Goal: Information Seeking & Learning: Learn about a topic

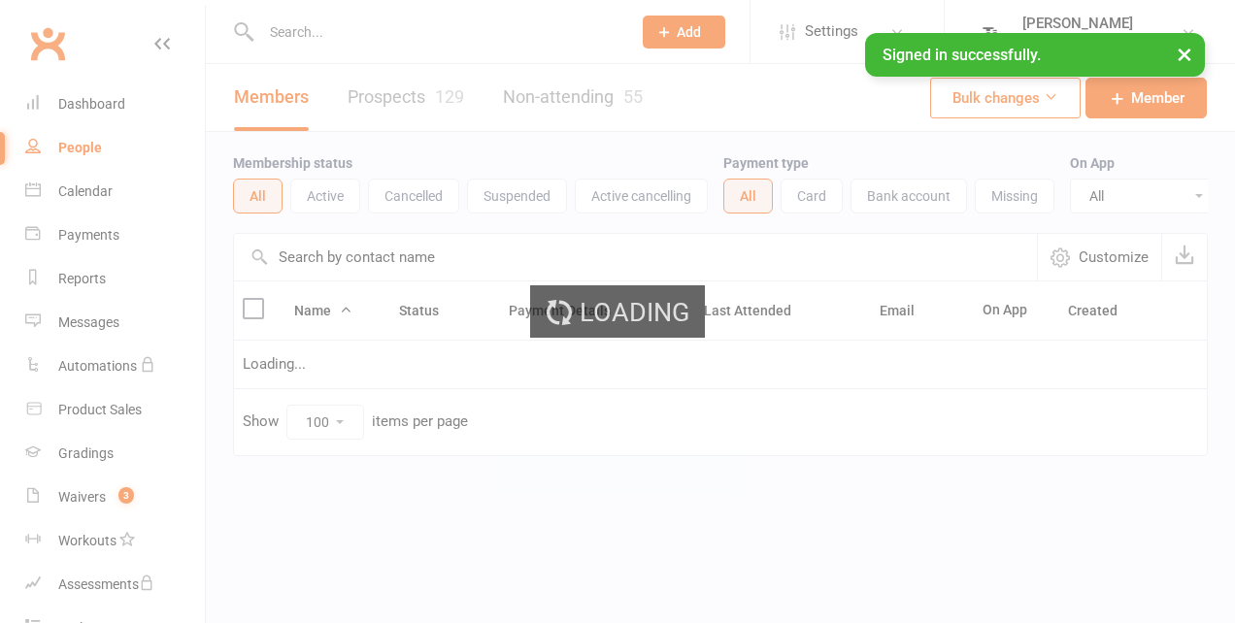
select select "100"
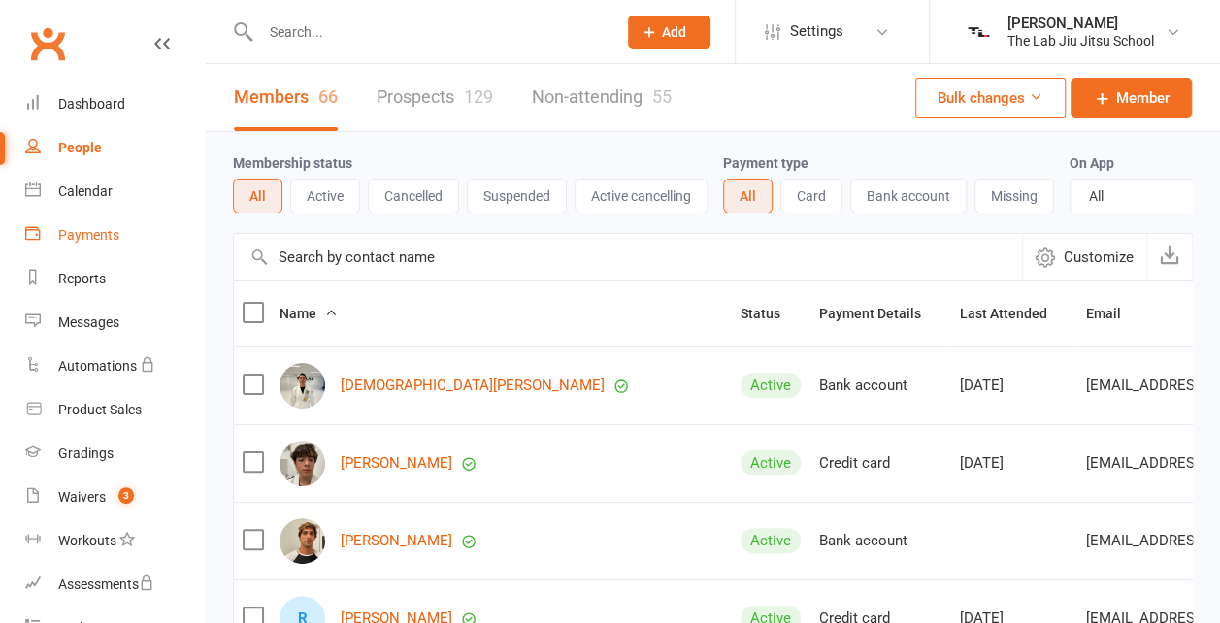
click at [70, 233] on div "Payments" at bounding box center [88, 235] width 61 height 16
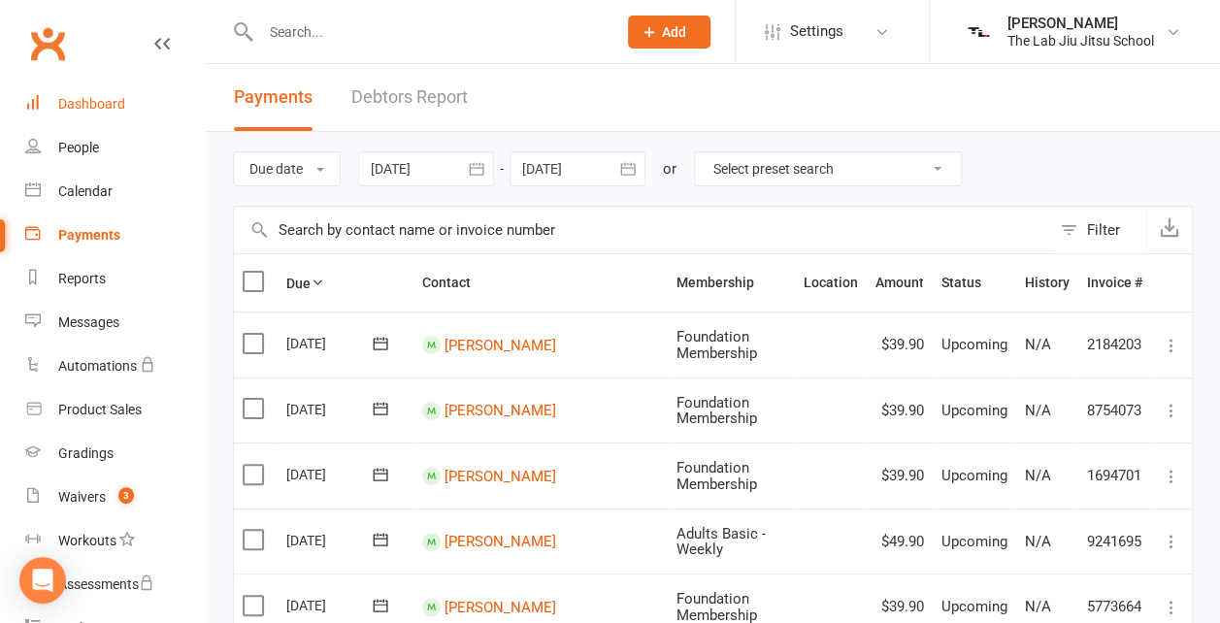
click at [70, 104] on div "Dashboard" at bounding box center [91, 104] width 67 height 16
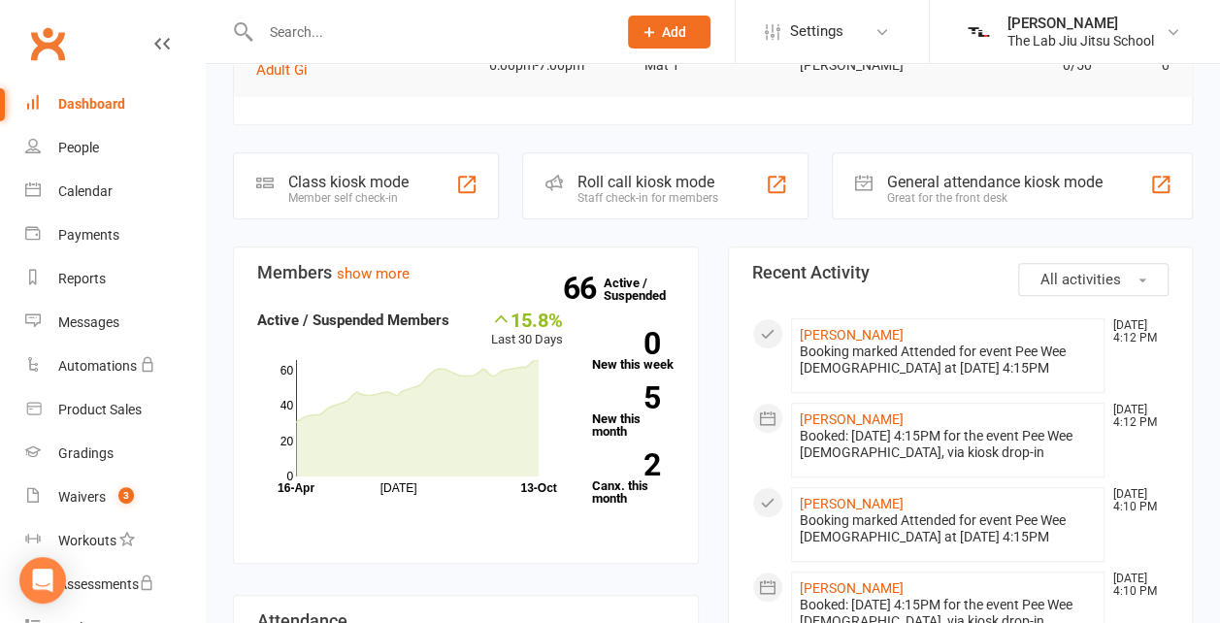
scroll to position [400, 0]
click at [375, 262] on h3 "Members show more" at bounding box center [465, 271] width 417 height 19
click at [379, 264] on link "show more" at bounding box center [373, 272] width 73 height 17
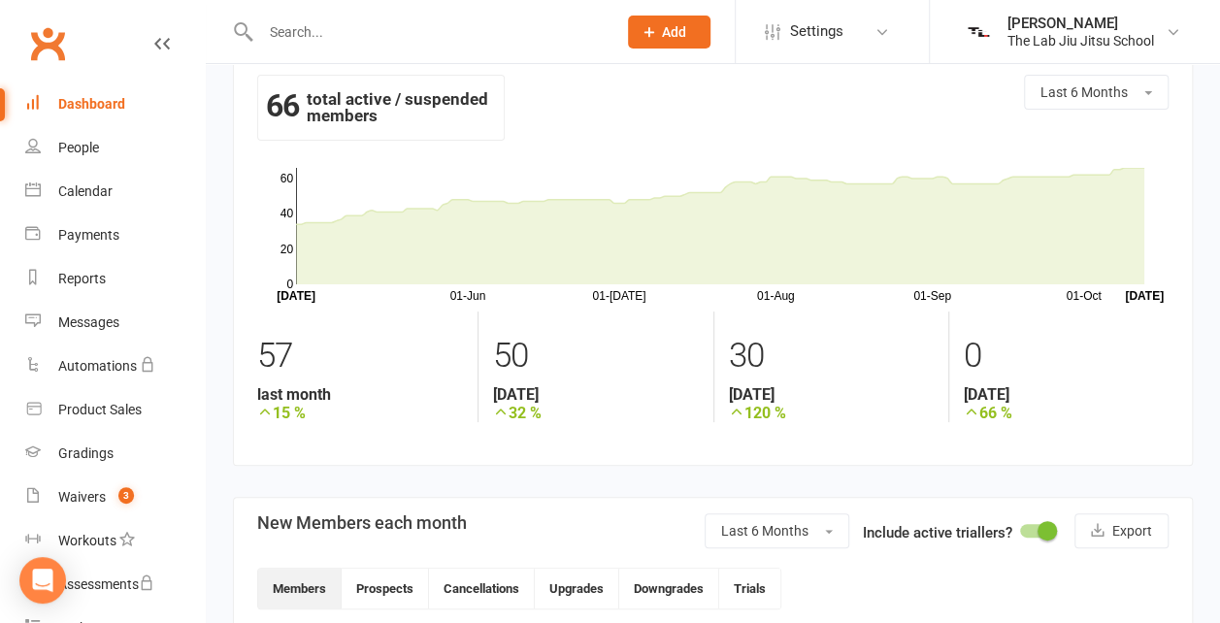
scroll to position [35, 0]
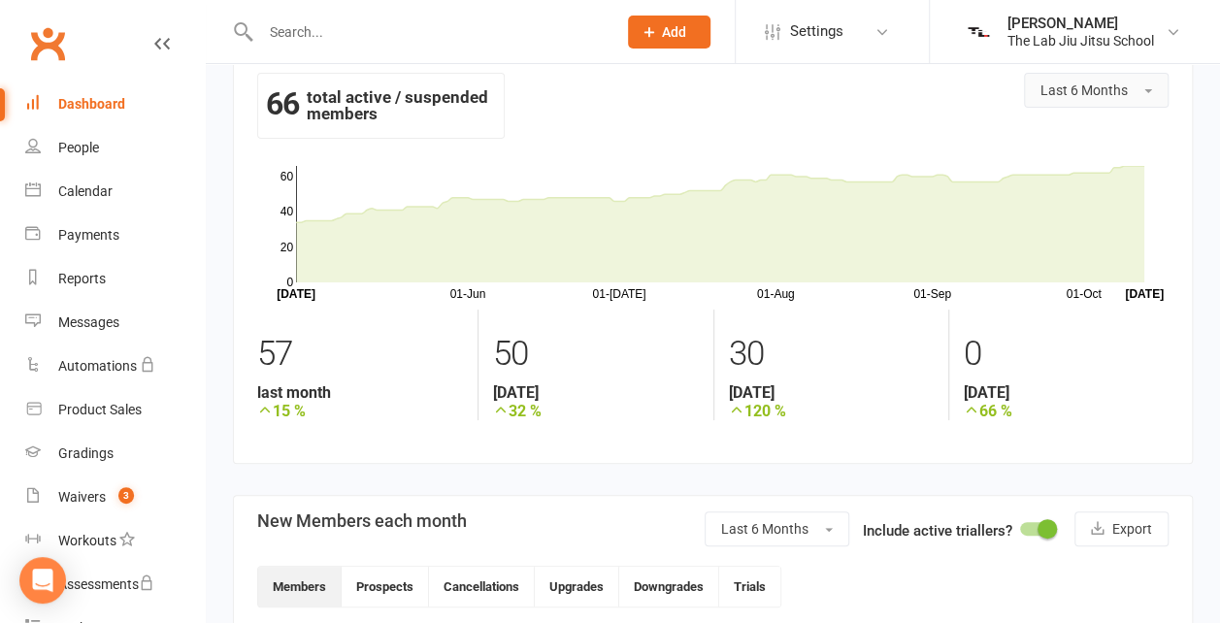
click at [1073, 92] on span "Last 6 Months" at bounding box center [1083, 90] width 87 height 16
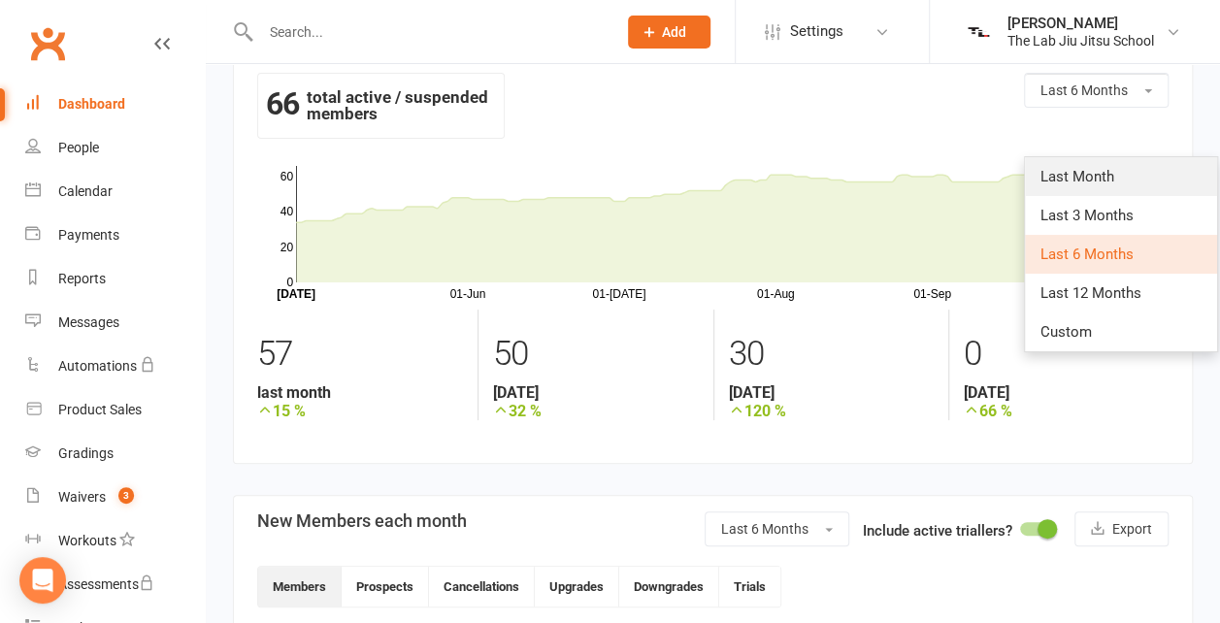
click at [1077, 194] on link "Last Month" at bounding box center [1121, 176] width 192 height 39
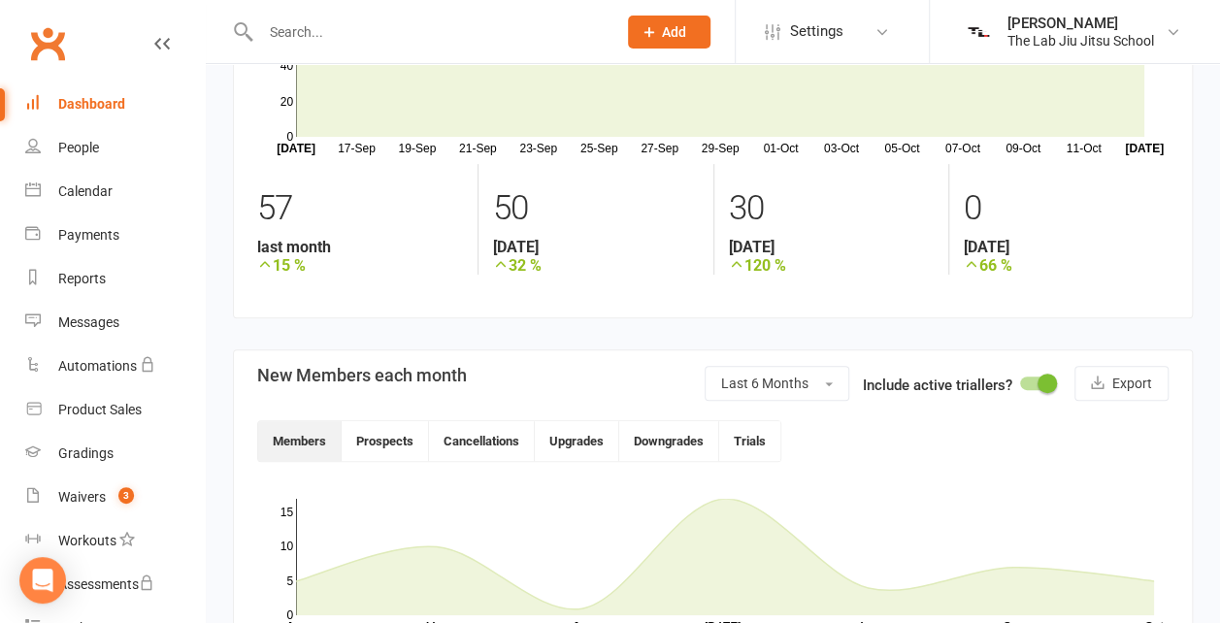
scroll to position [115, 0]
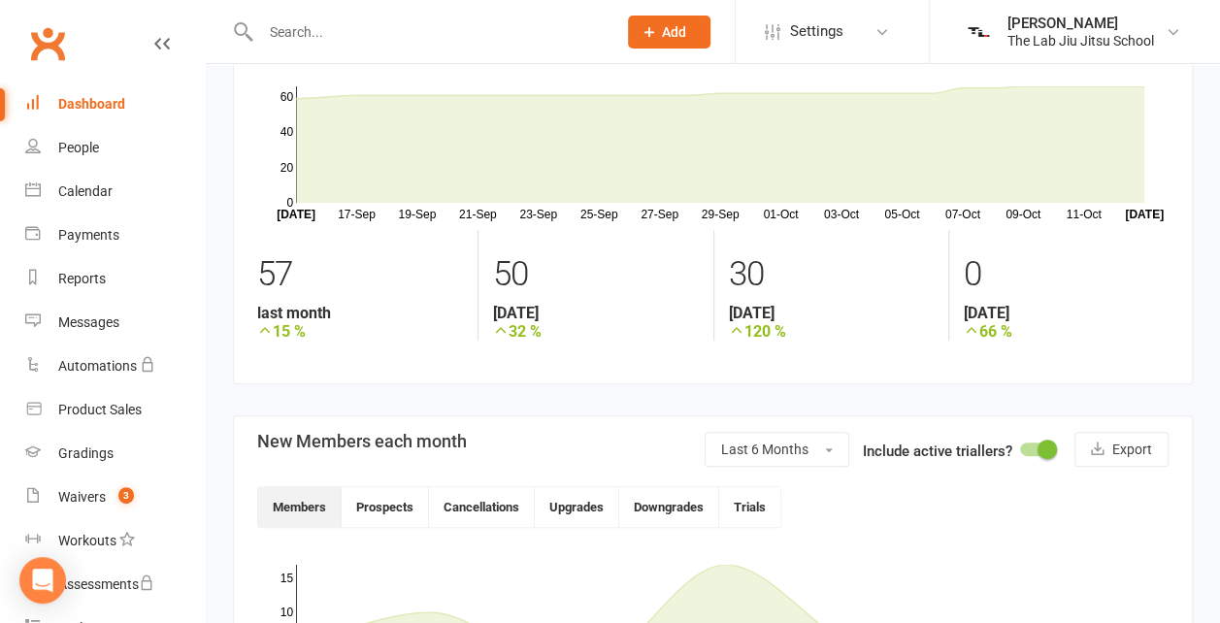
click at [116, 103] on div "Dashboard" at bounding box center [91, 104] width 67 height 16
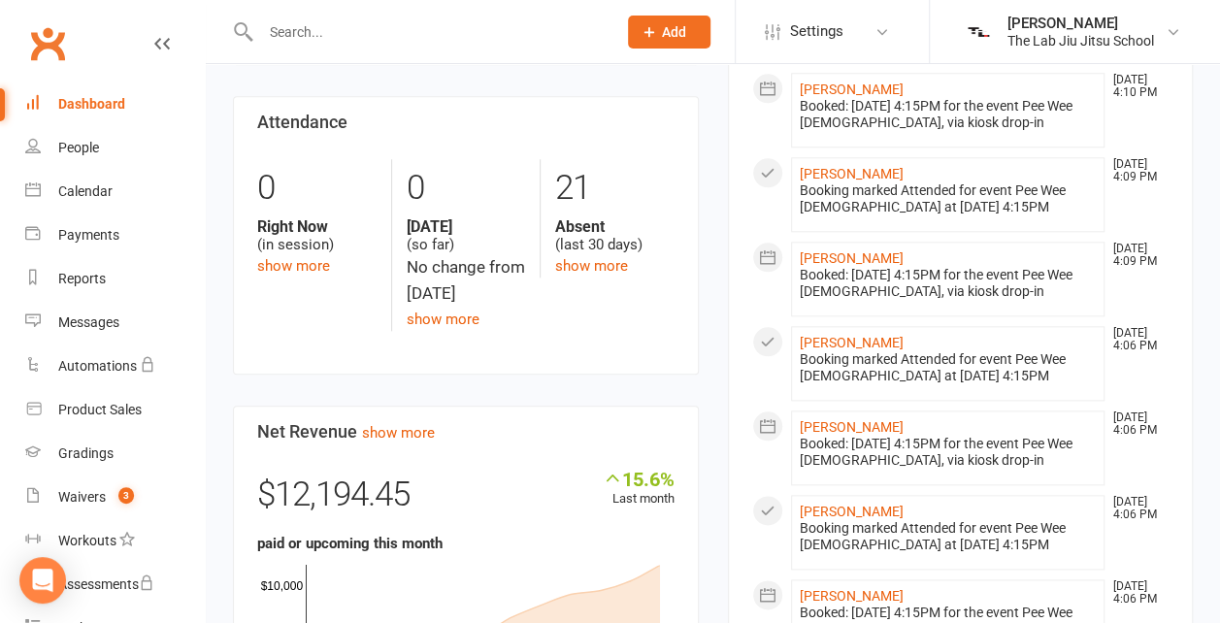
scroll to position [958, 0]
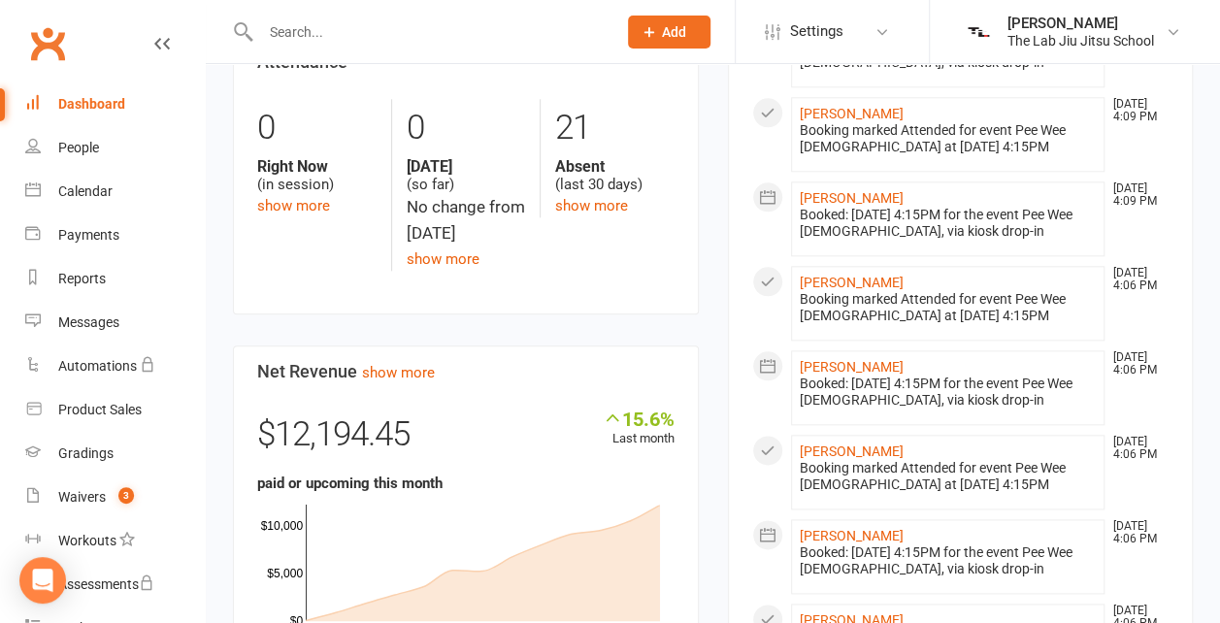
click at [416, 346] on section "Net Revenue show more 15.6% Last month $12,194.45 paid or upcoming this month J…" at bounding box center [466, 516] width 466 height 340
click at [415, 364] on link "show more" at bounding box center [398, 372] width 73 height 17
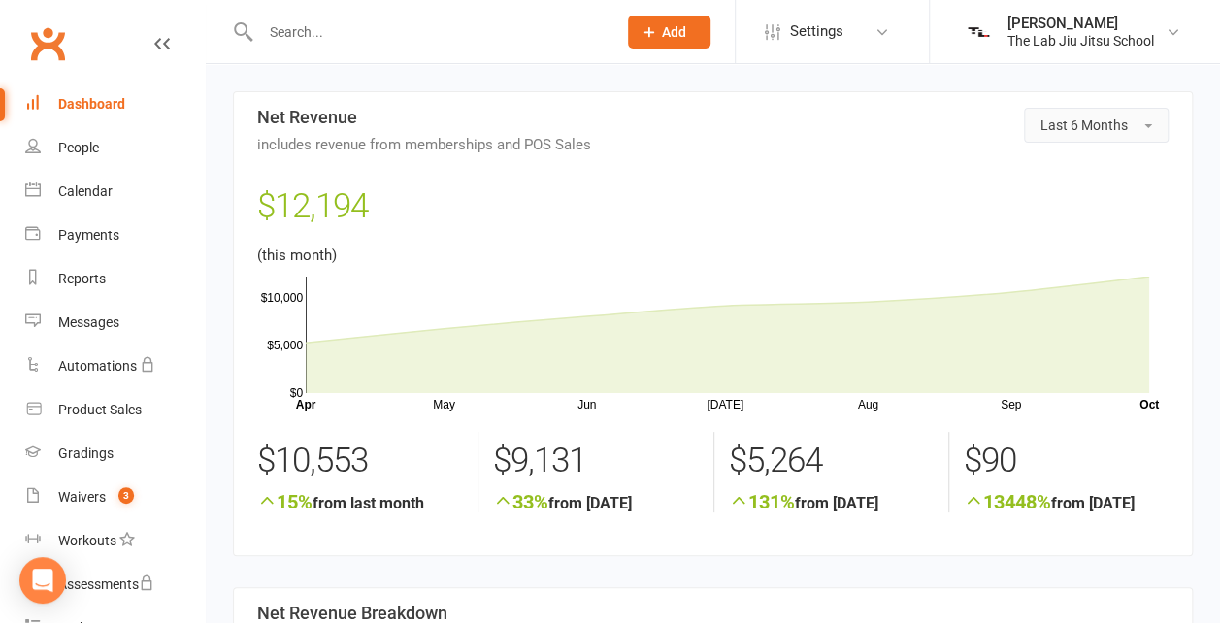
click at [1106, 115] on button "Last 6 Months" at bounding box center [1096, 125] width 145 height 35
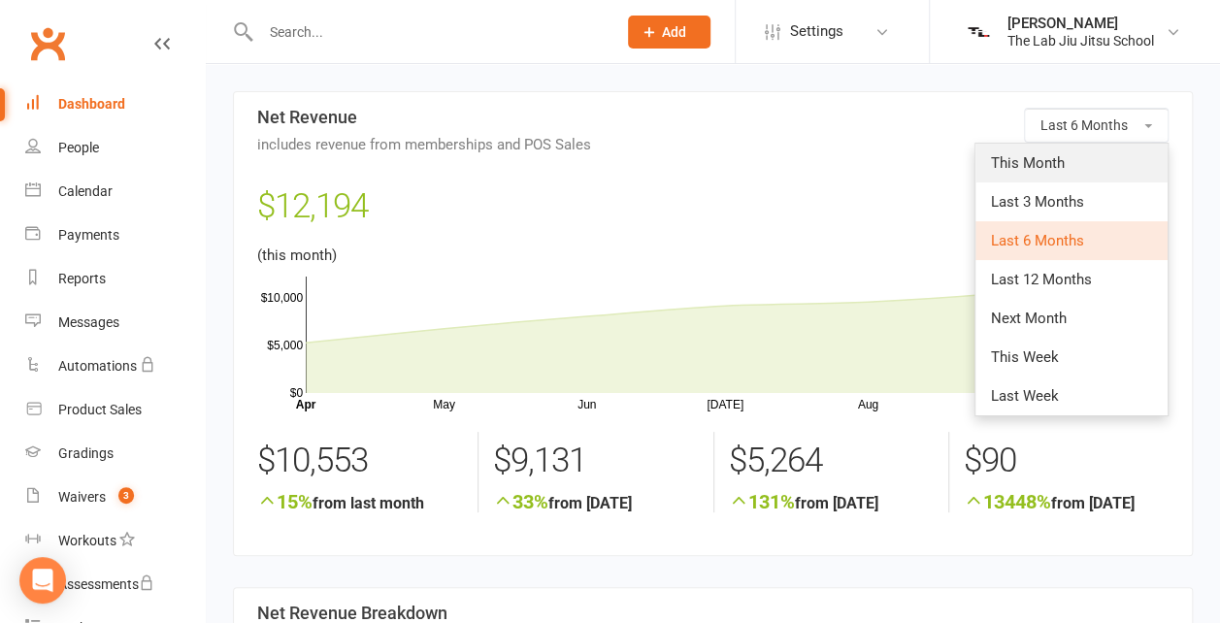
click at [1080, 173] on link "This Month" at bounding box center [1071, 163] width 192 height 39
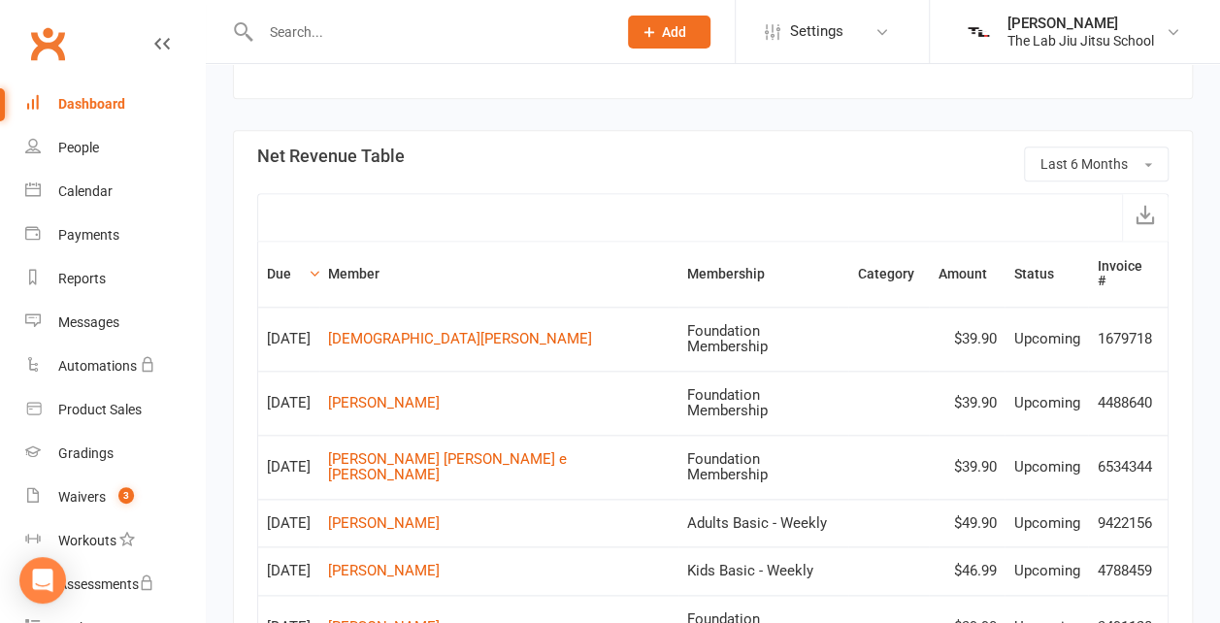
scroll to position [869, 0]
click at [1125, 170] on button "Last 6 Months" at bounding box center [1096, 163] width 145 height 35
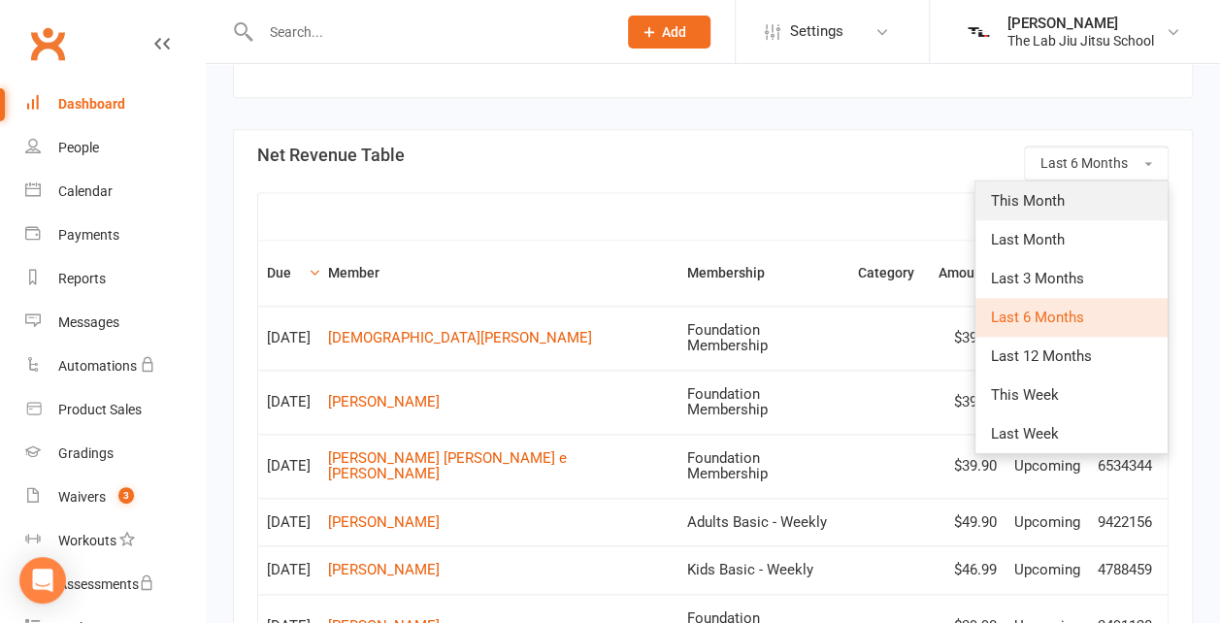
click at [1028, 220] on link "This Month" at bounding box center [1071, 200] width 192 height 39
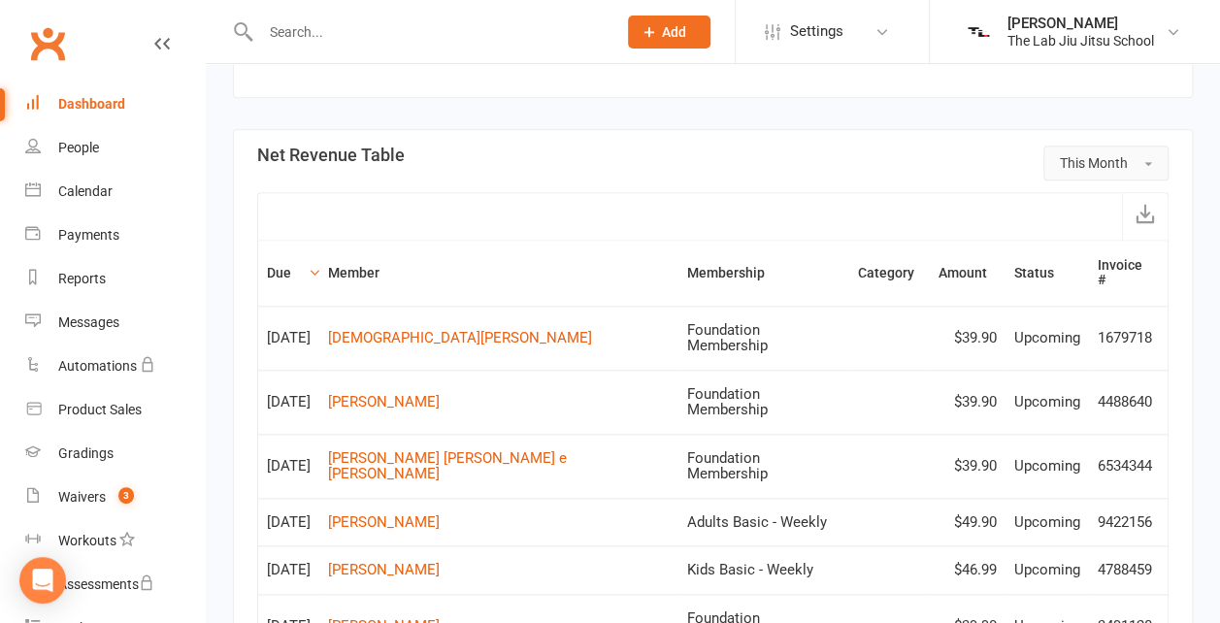
scroll to position [0, 0]
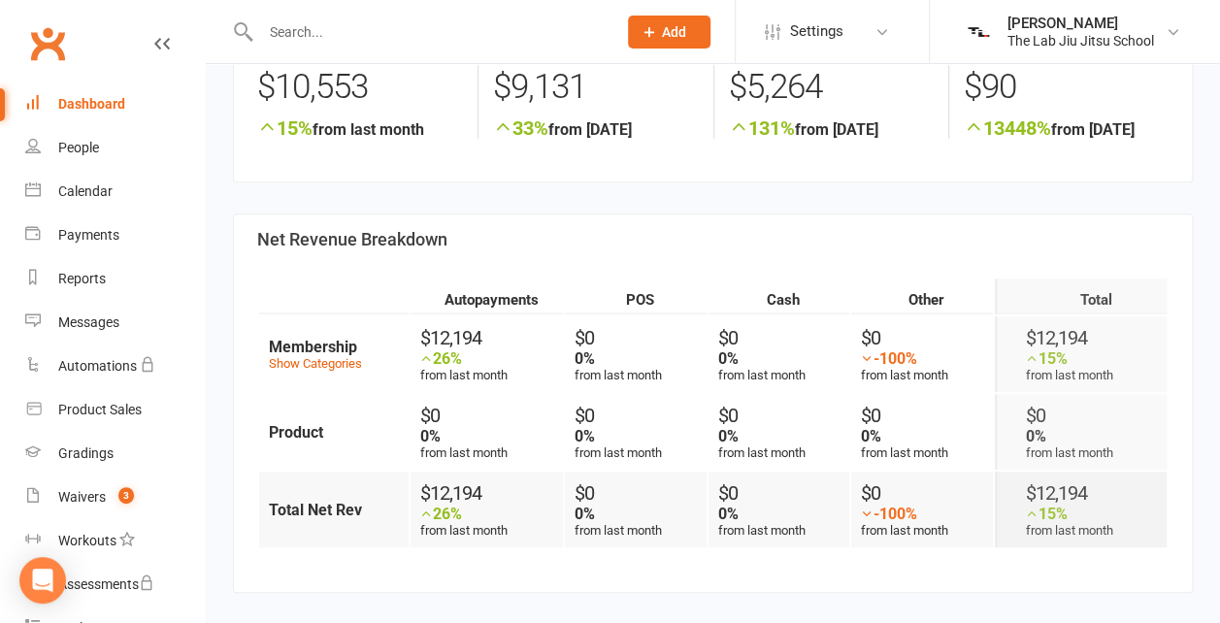
scroll to position [373, 0]
click at [314, 372] on link "Show Categories" at bounding box center [315, 364] width 93 height 15
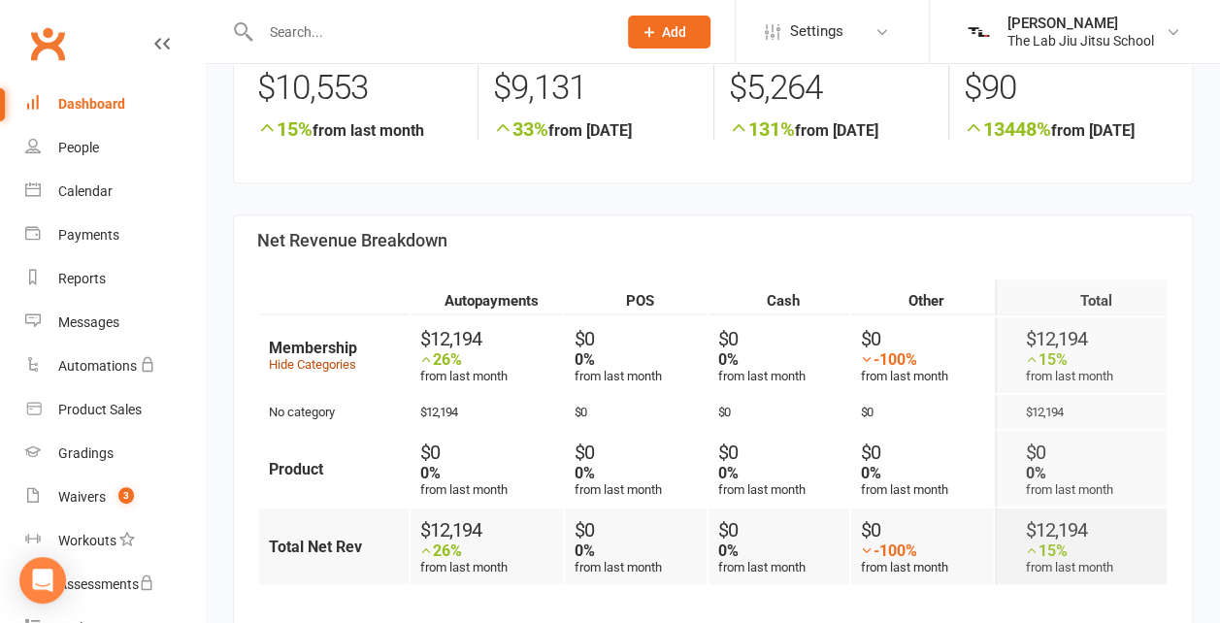
click at [314, 372] on link "Hide Categories" at bounding box center [312, 364] width 87 height 15
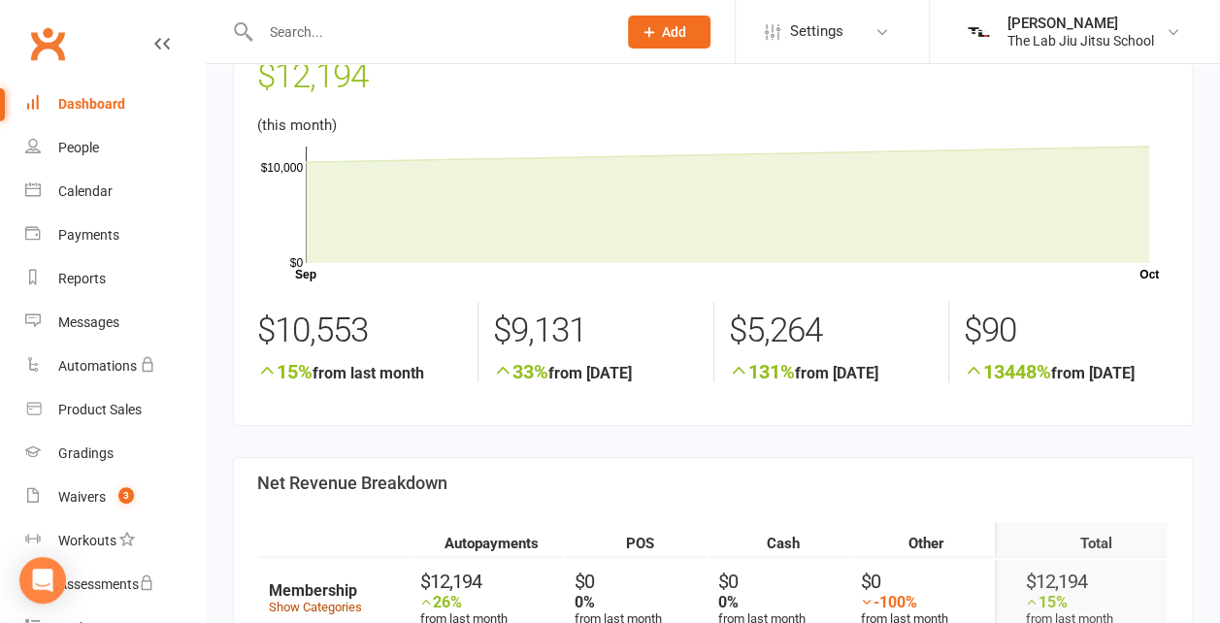
scroll to position [0, 0]
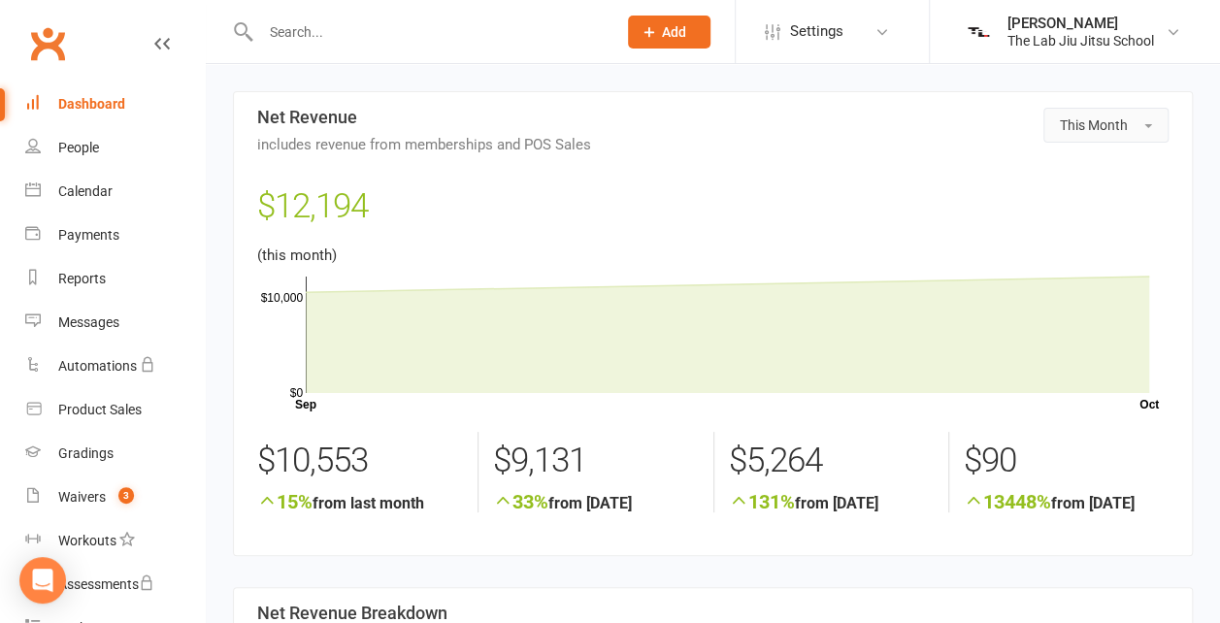
click at [1118, 139] on button "This Month" at bounding box center [1105, 125] width 125 height 35
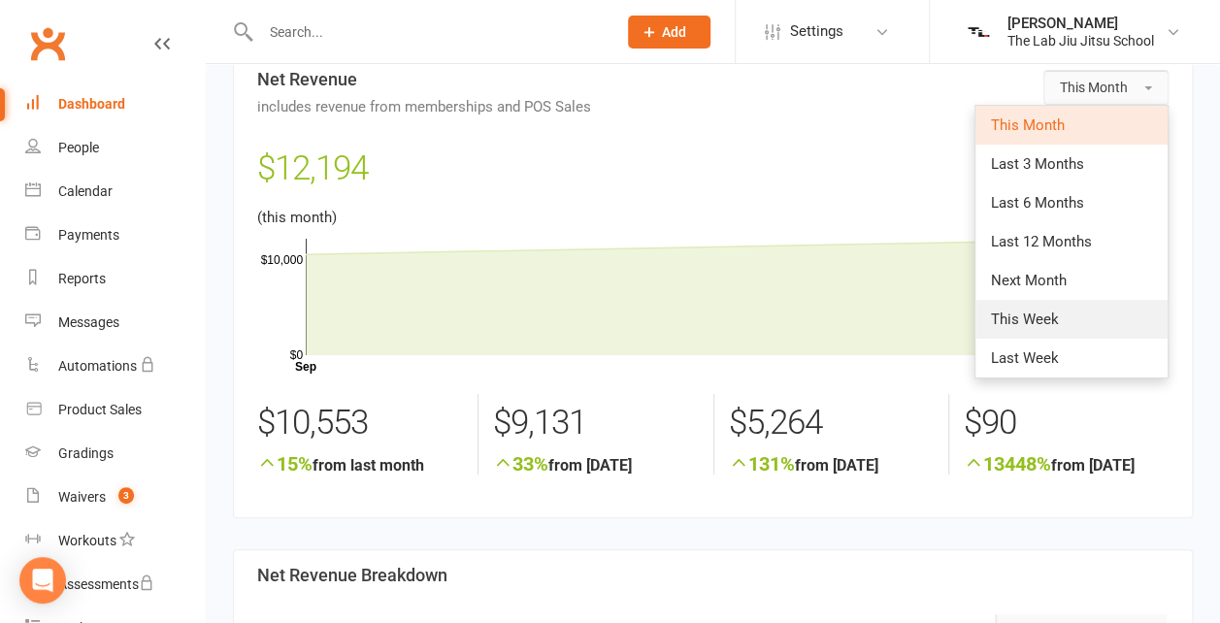
scroll to position [39, 0]
click at [908, 186] on div "$12,194" at bounding box center [712, 173] width 911 height 64
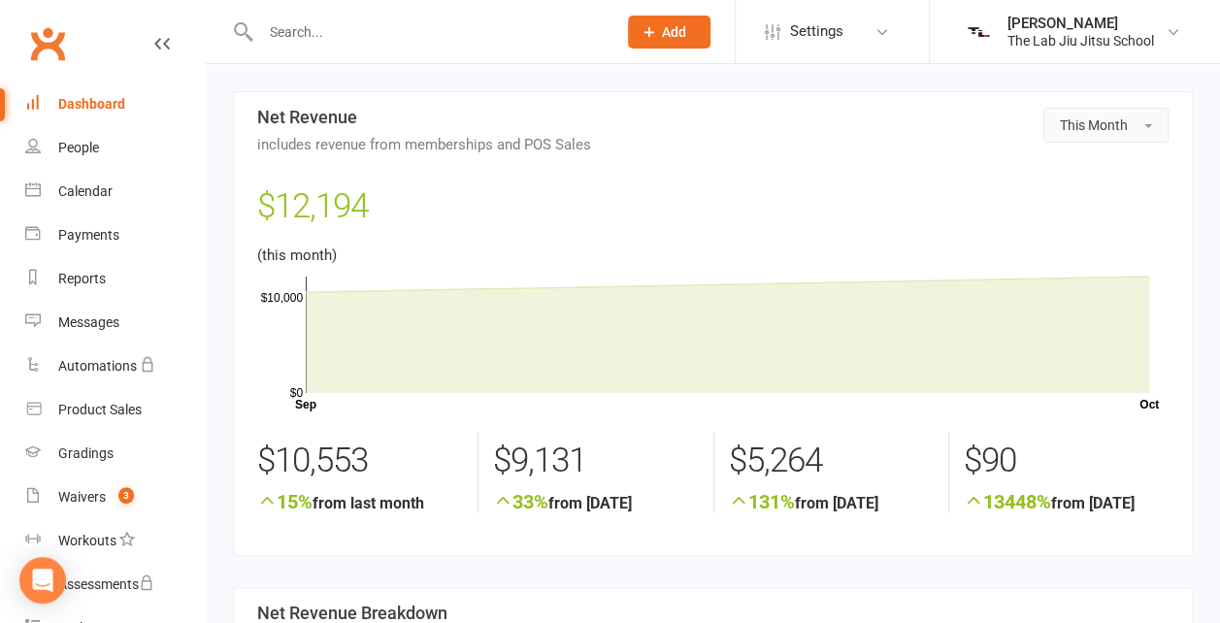
scroll to position [0, 0]
click at [1050, 121] on button "This Month" at bounding box center [1105, 125] width 125 height 35
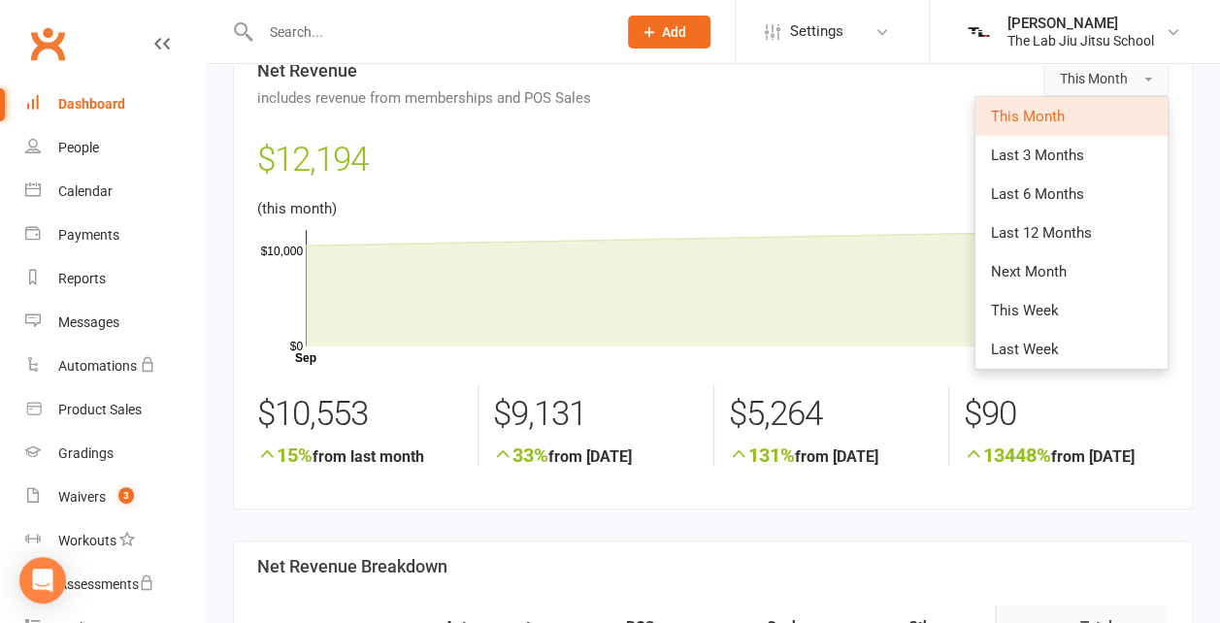
scroll to position [46, 0]
click at [713, 182] on div "$12,194" at bounding box center [712, 166] width 911 height 64
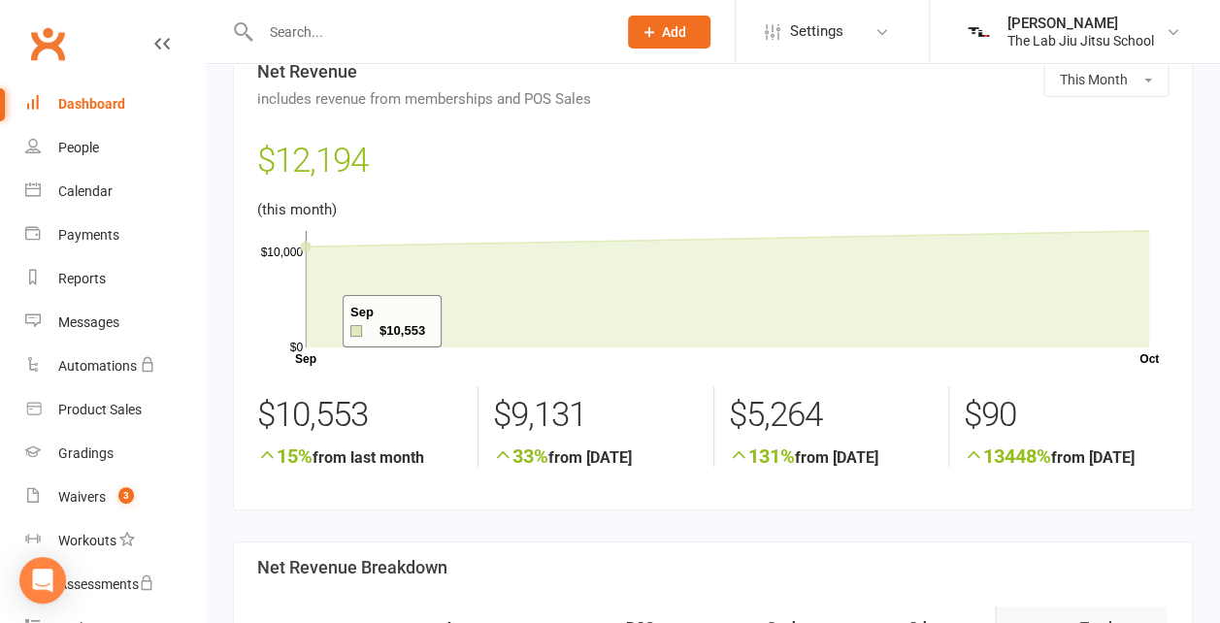
click at [318, 321] on icon at bounding box center [727, 289] width 843 height 116
click at [1145, 328] on icon at bounding box center [727, 289] width 843 height 116
click at [773, 329] on icon at bounding box center [727, 289] width 843 height 116
click at [101, 107] on div "Dashboard" at bounding box center [91, 104] width 67 height 16
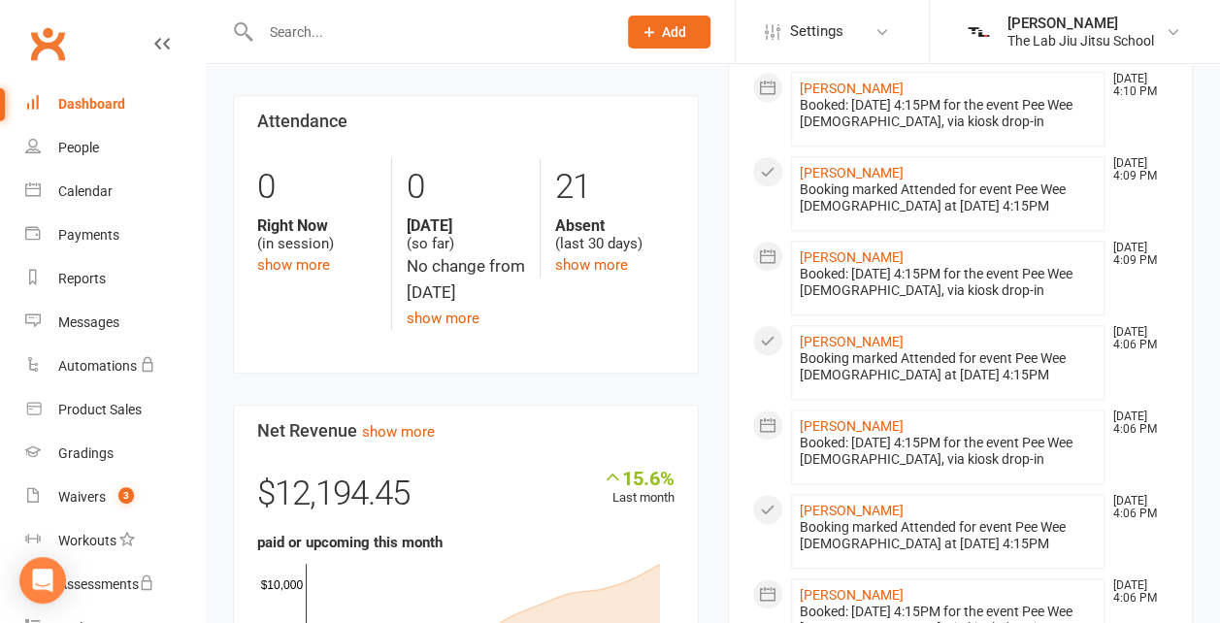
scroll to position [901, 0]
